Goal: Task Accomplishment & Management: Use online tool/utility

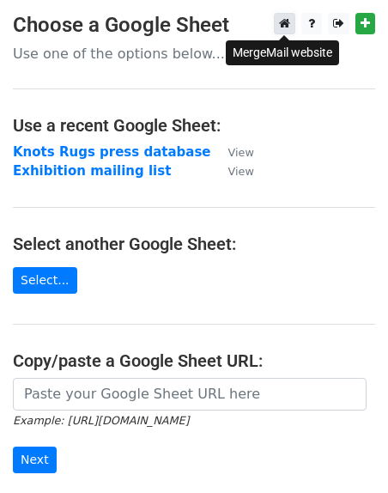
click at [285, 24] on icon at bounding box center [284, 23] width 11 height 12
click at [288, 16] on link at bounding box center [284, 23] width 21 height 21
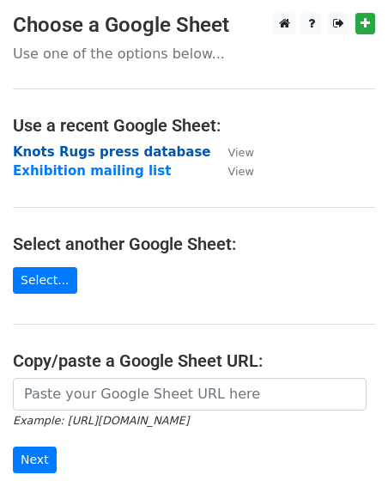
click at [132, 155] on strong "Knots Rugs press database" at bounding box center [112, 151] width 198 height 15
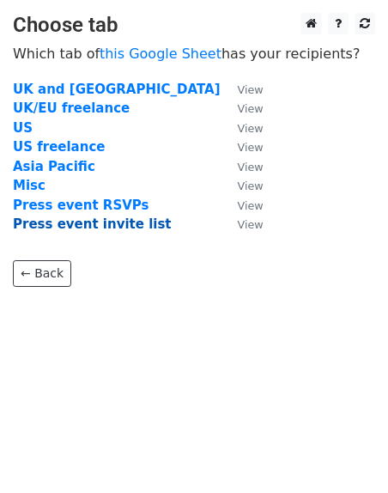
click at [105, 224] on strong "Press event invite list" at bounding box center [92, 223] width 159 height 15
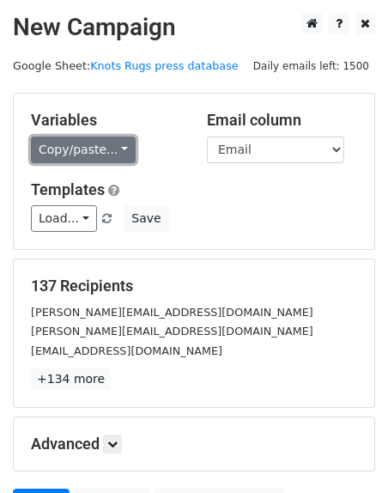
click at [74, 148] on link "Copy/paste..." at bounding box center [83, 149] width 105 height 27
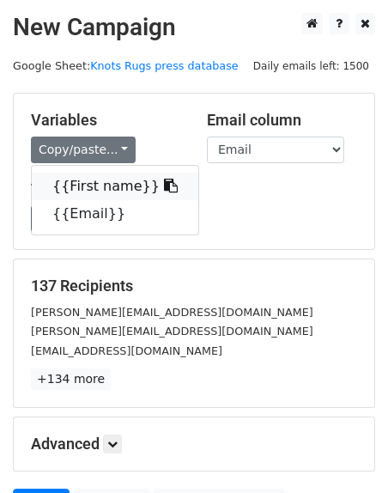
click at [77, 184] on link "{{First name}}" at bounding box center [115, 186] width 167 height 27
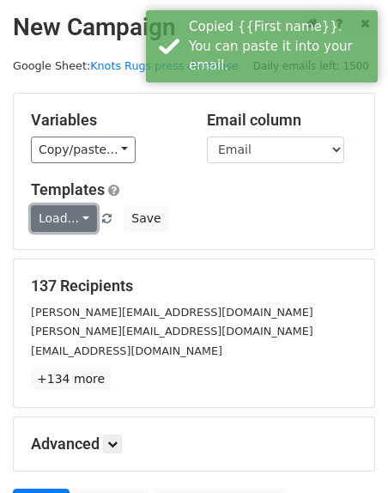
click at [77, 220] on link "Load..." at bounding box center [64, 218] width 66 height 27
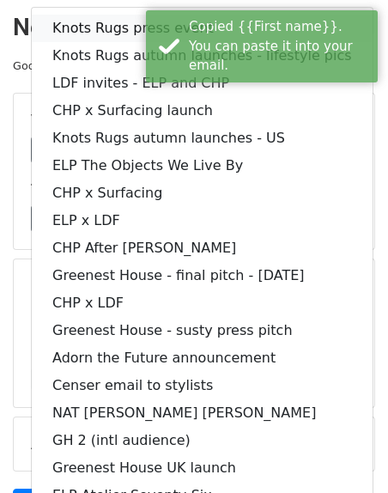
click at [73, 24] on link "Knots Rugs press event" at bounding box center [202, 28] width 341 height 27
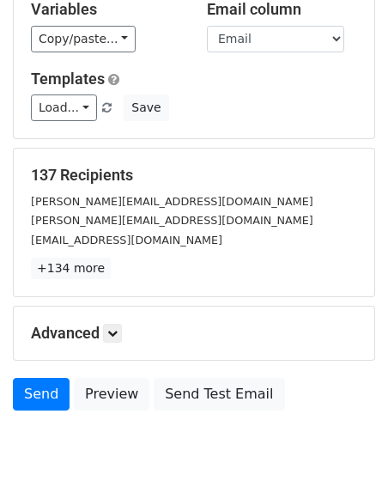
scroll to position [174, 0]
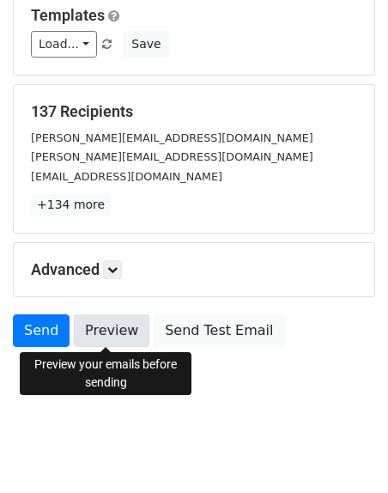
click at [112, 337] on link "Preview" at bounding box center [112, 330] width 76 height 33
click at [96, 332] on link "Preview" at bounding box center [112, 330] width 76 height 33
